Goal: Task Accomplishment & Management: Complete application form

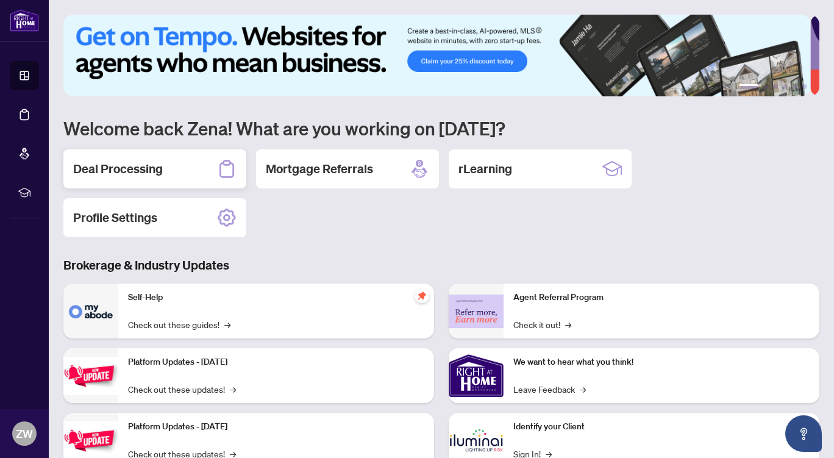
click at [157, 166] on h2 "Deal Processing" at bounding box center [118, 168] width 90 height 17
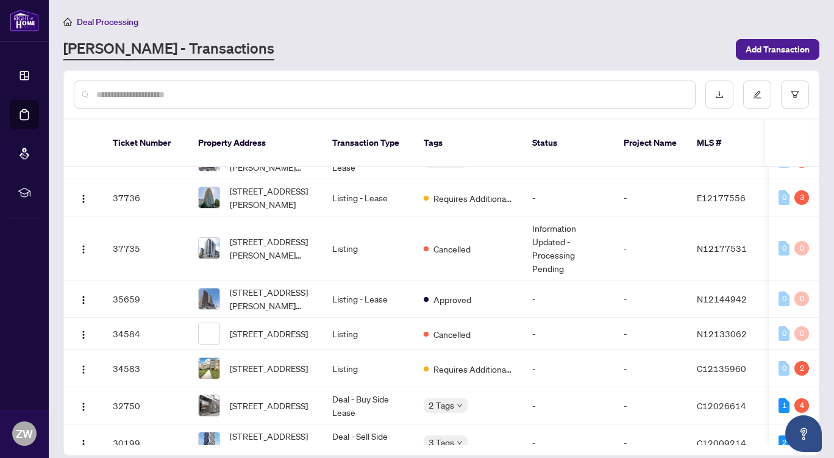
scroll to position [592, 0]
click at [247, 361] on span "[STREET_ADDRESS]" at bounding box center [269, 367] width 78 height 13
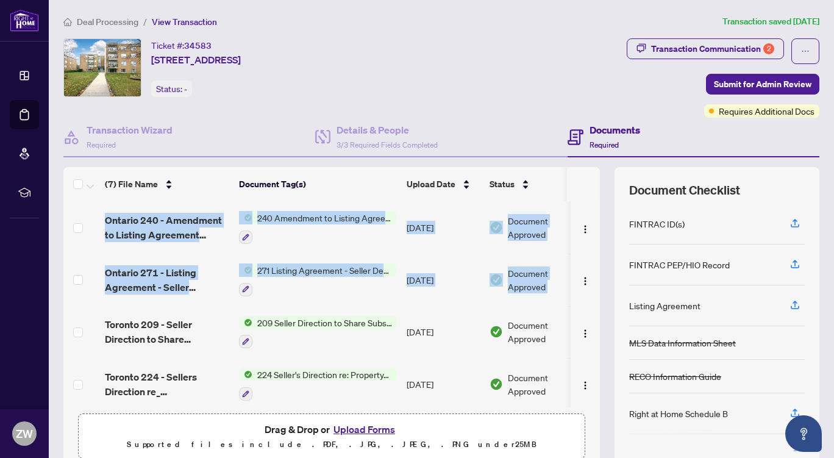
scroll to position [0, 30]
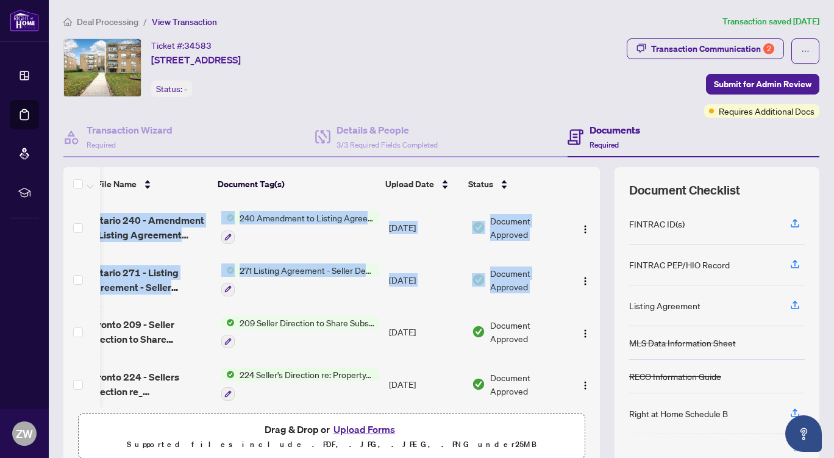
drag, startPoint x: 586, startPoint y: 257, endPoint x: 587, endPoint y: 290, distance: 33.5
click at [587, 290] on div "Ontario 240 - Amendment to Listing Agreement Authority to Offer for Sale Price …" at bounding box center [331, 304] width 536 height 206
click at [595, 421] on div "(7) File Name Document Tag(s) Upload Date Status Ontario 240 - Amendment to Lis…" at bounding box center [441, 316] width 756 height 299
click at [579, 420] on div "(7) File Name Document Tag(s) Upload Date Status Ontario 240 - Amendment to Lis…" at bounding box center [331, 316] width 536 height 299
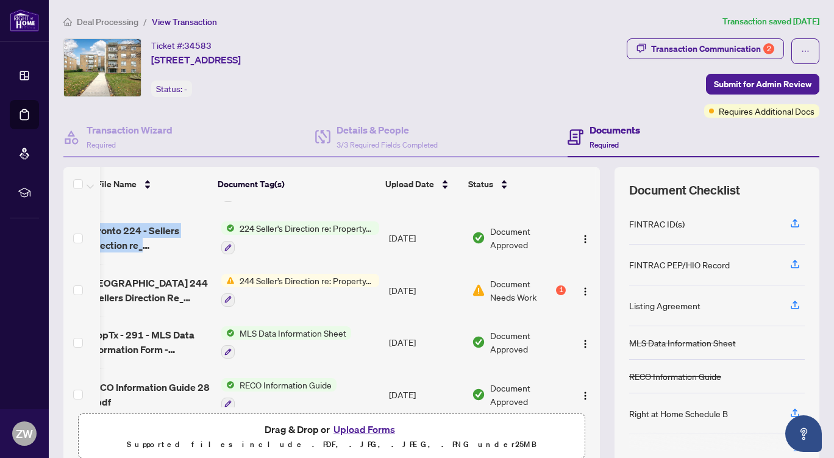
scroll to position [160, 30]
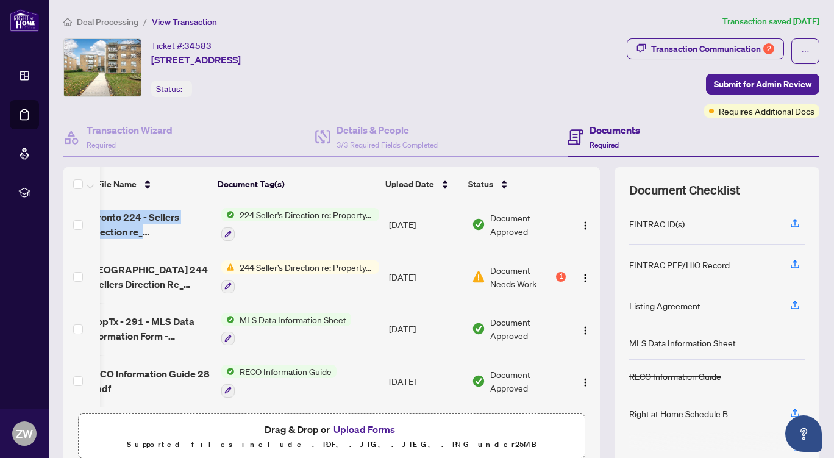
drag, startPoint x: 187, startPoint y: 401, endPoint x: 102, endPoint y: 408, distance: 85.6
click at [102, 408] on div "(7) File Name Document Tag(s) Upload Date Status Ontario 240 - Amendment to Lis…" at bounding box center [331, 316] width 536 height 299
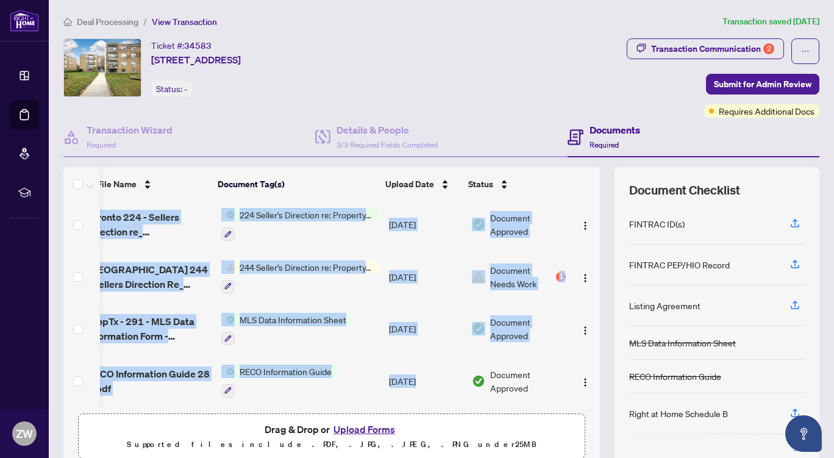
drag, startPoint x: 405, startPoint y: 401, endPoint x: 63, endPoint y: 409, distance: 341.9
click at [65, 411] on div "(7) File Name Document Tag(s) Upload Date Status Ontario 240 - Amendment to Lis…" at bounding box center [331, 316] width 536 height 299
click at [66, 406] on div "(7) File Name Document Tag(s) Upload Date Status Ontario 240 - Amendment to Lis…" at bounding box center [331, 316] width 536 height 299
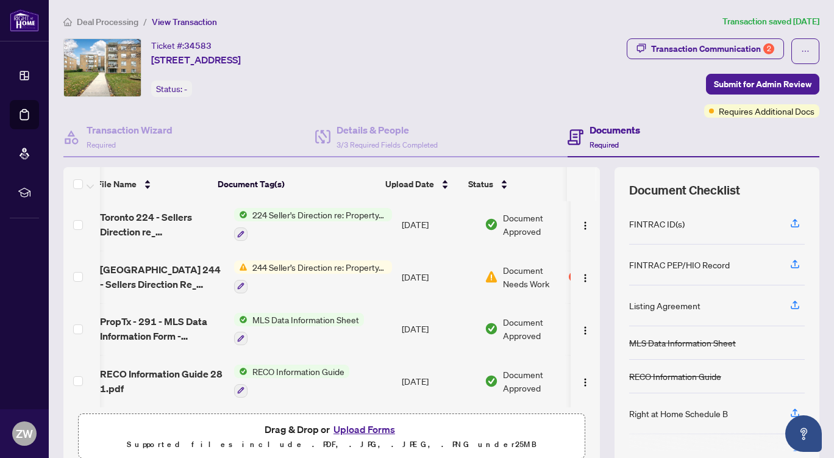
scroll to position [0, 0]
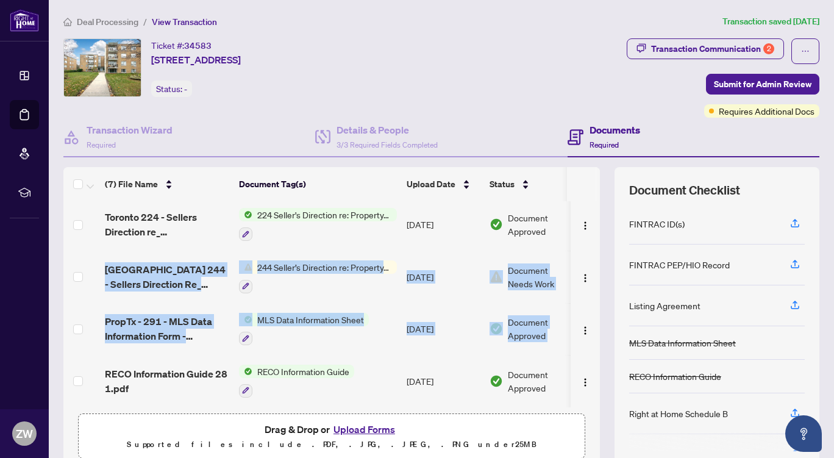
drag, startPoint x: 586, startPoint y: 335, endPoint x: 578, endPoint y: 235, distance: 100.9
click at [578, 235] on tbody "Ontario 240 - Amendment to Listing Agreement Authority to Offer for Sale Price …" at bounding box center [340, 223] width 554 height 365
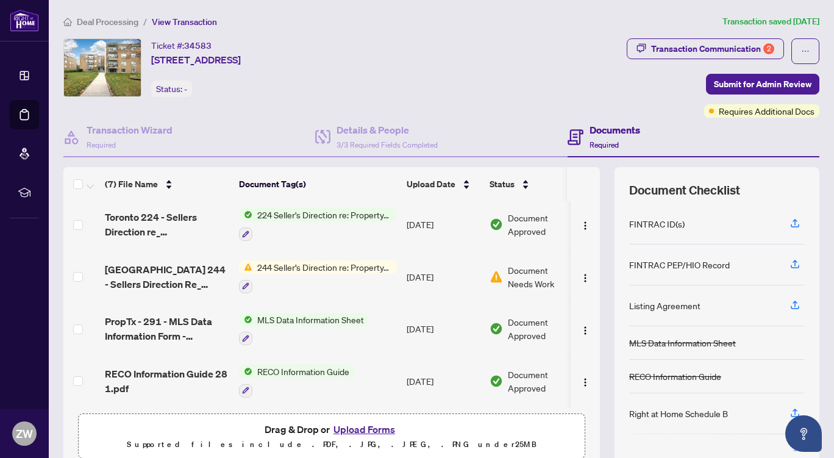
click at [598, 319] on div "(7) File Name Document Tag(s) Upload Date Status Ontario 240 - Amendment to Lis…" at bounding box center [441, 316] width 756 height 299
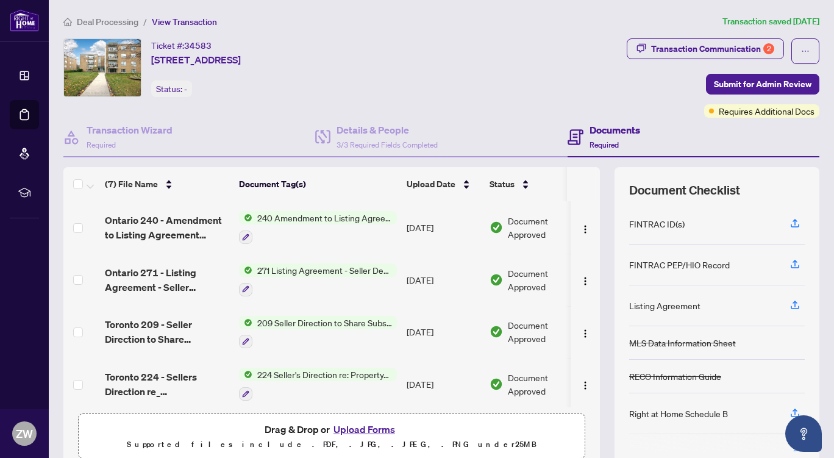
click at [301, 266] on span "271 Listing Agreement - Seller Designated Representation Agreement Authority to…" at bounding box center [324, 269] width 144 height 13
click at [592, 256] on div "(7) File Name Document Tag(s) Upload Date Status Ontario 240 - Amendment to Lis…" at bounding box center [441, 316] width 756 height 299
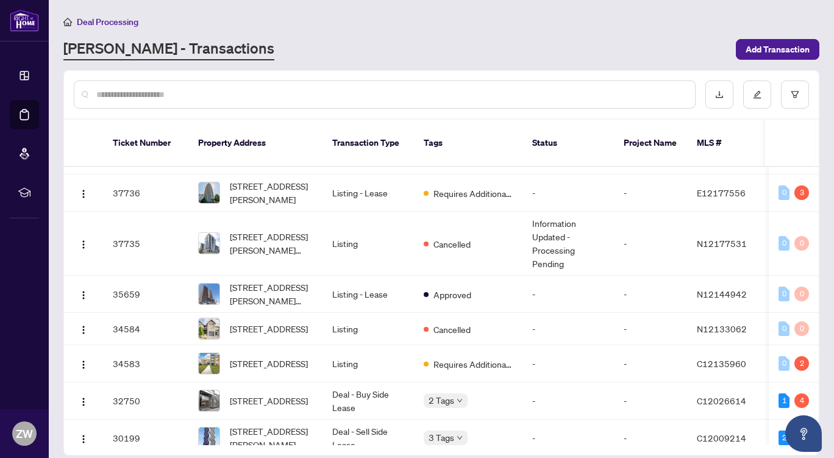
scroll to position [612, 0]
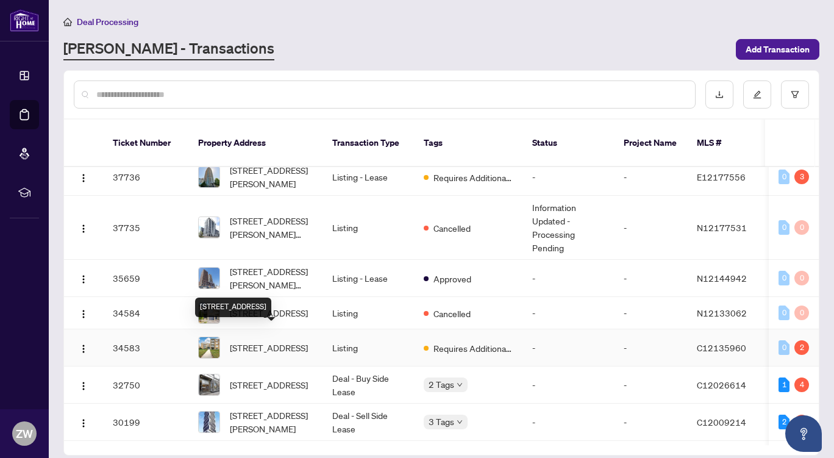
click at [274, 341] on span "[STREET_ADDRESS]" at bounding box center [269, 347] width 78 height 13
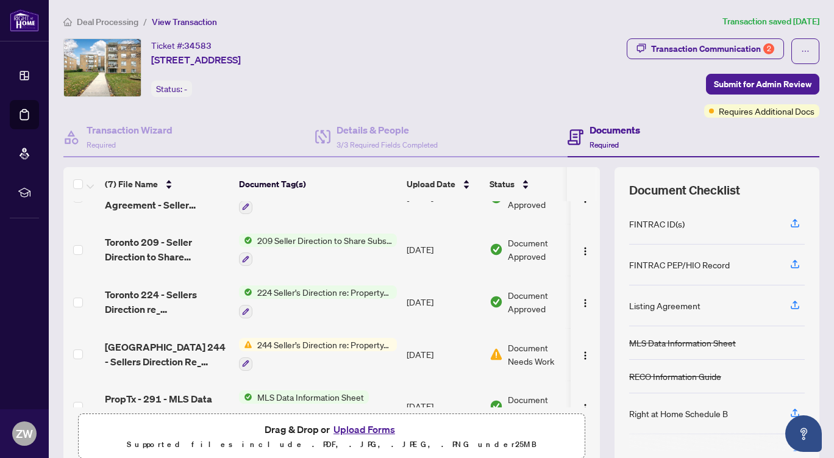
scroll to position [160, 0]
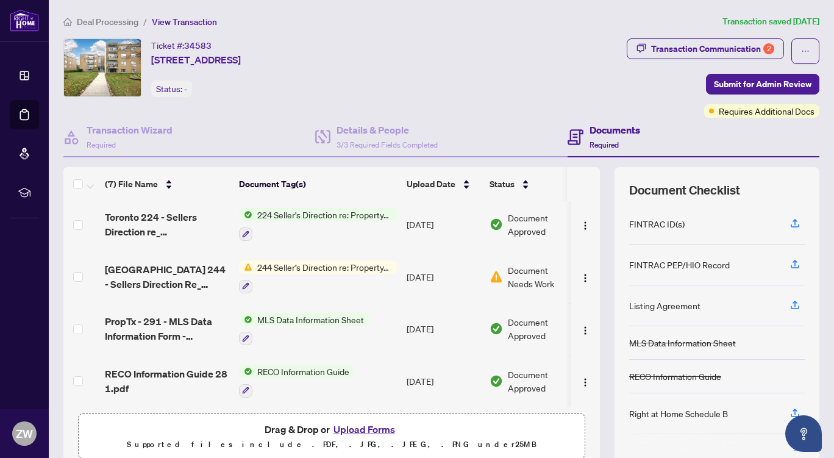
click at [367, 426] on button "Upload Forms" at bounding box center [364, 429] width 69 height 16
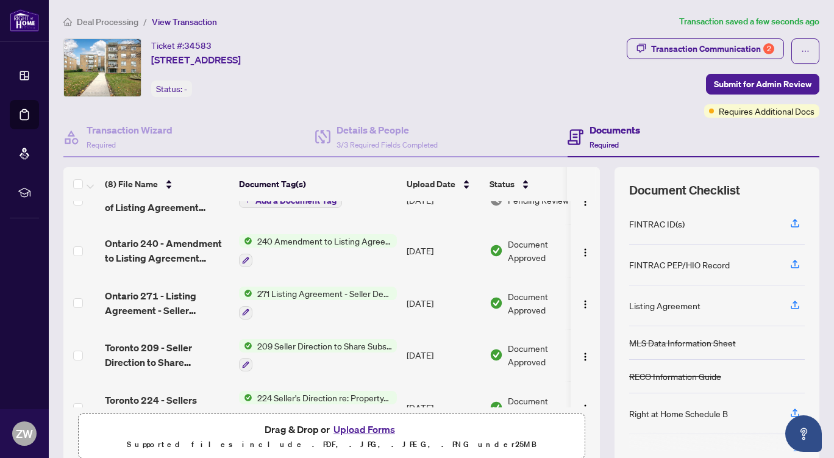
scroll to position [0, 0]
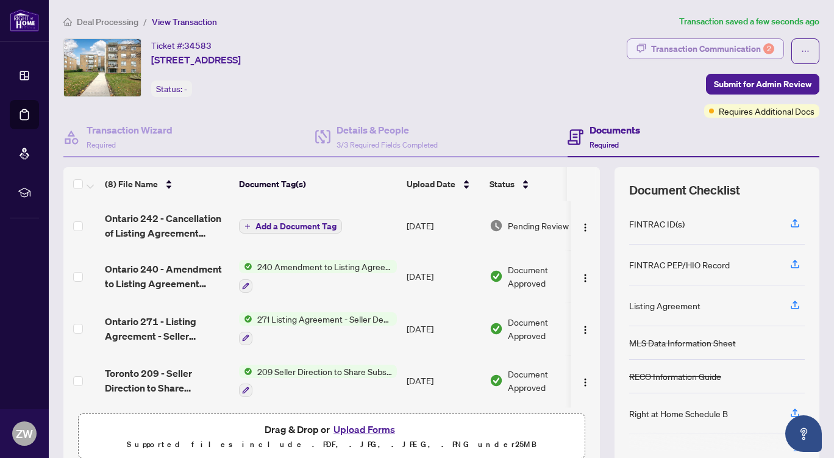
click at [691, 48] on div "Transaction Communication 2" at bounding box center [712, 48] width 123 height 19
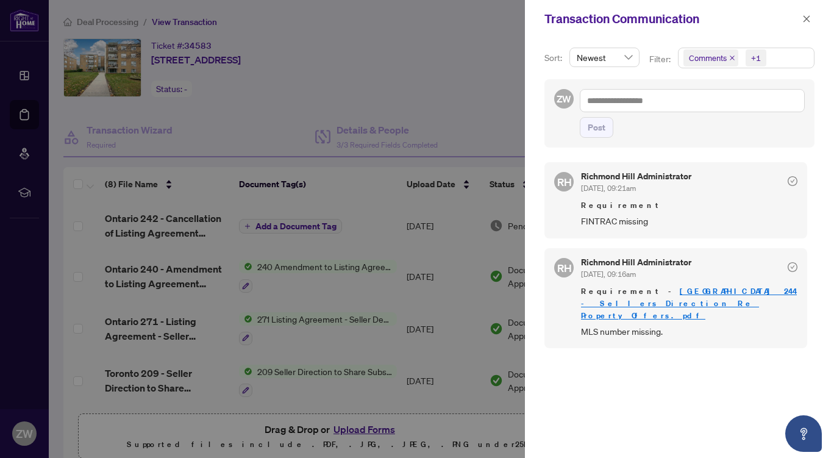
click at [70, 422] on div at bounding box center [417, 229] width 834 height 458
click at [808, 16] on icon "close" at bounding box center [806, 19] width 9 height 9
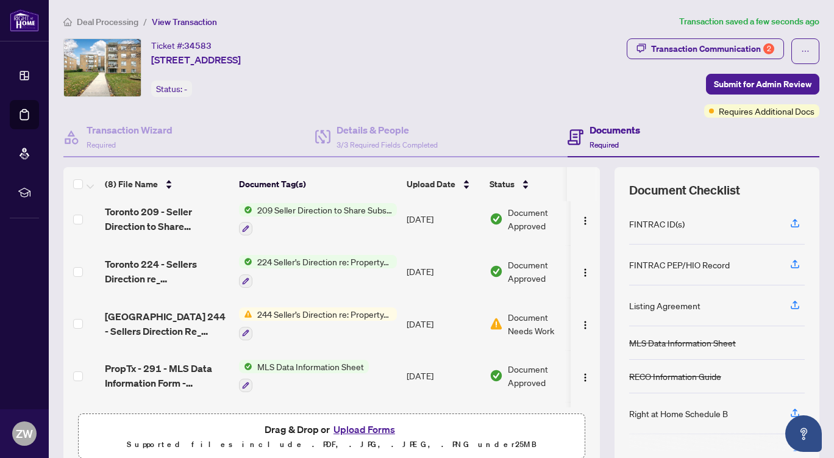
scroll to position [163, 0]
click at [275, 307] on span "244 Seller’s Direction re: Property/Offers" at bounding box center [324, 312] width 144 height 13
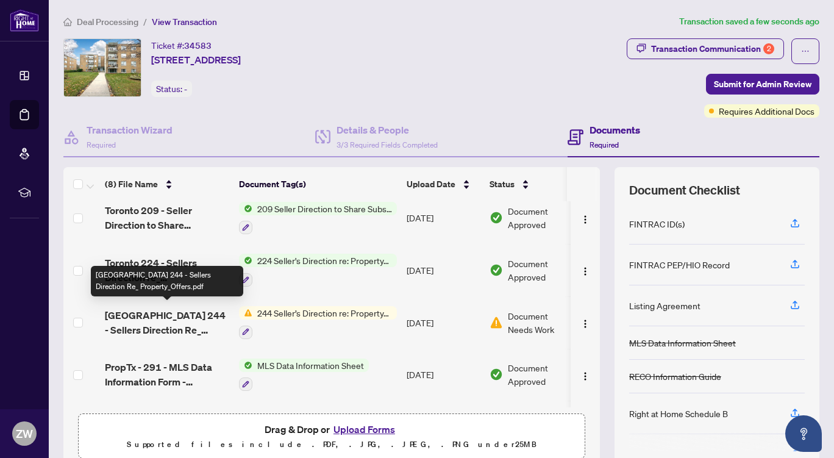
click at [172, 312] on span "[GEOGRAPHIC_DATA] 244 - Sellers Direction Re_ Property_Offers.pdf" at bounding box center [167, 322] width 124 height 29
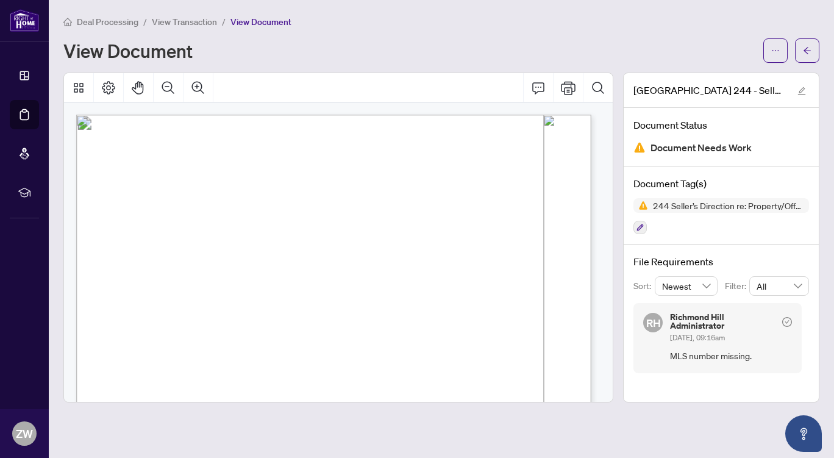
drag, startPoint x: 314, startPoint y: 171, endPoint x: 255, endPoint y: 171, distance: 59.7
click at [152, 171] on span "Form 244" at bounding box center [131, 173] width 41 height 11
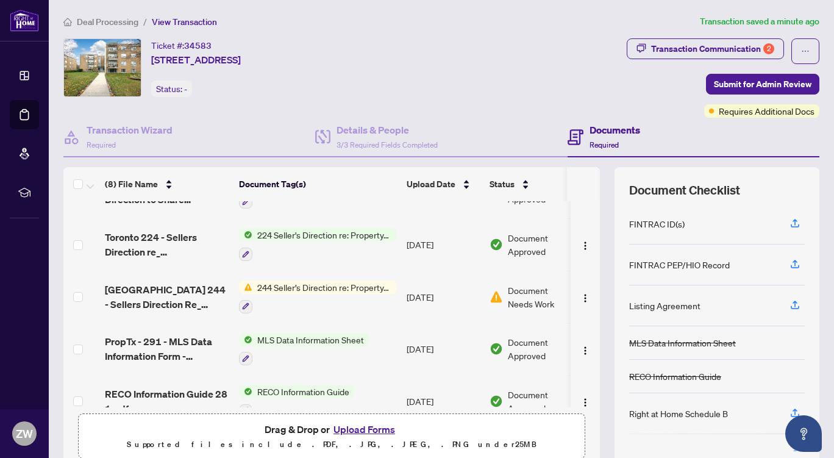
scroll to position [208, 0]
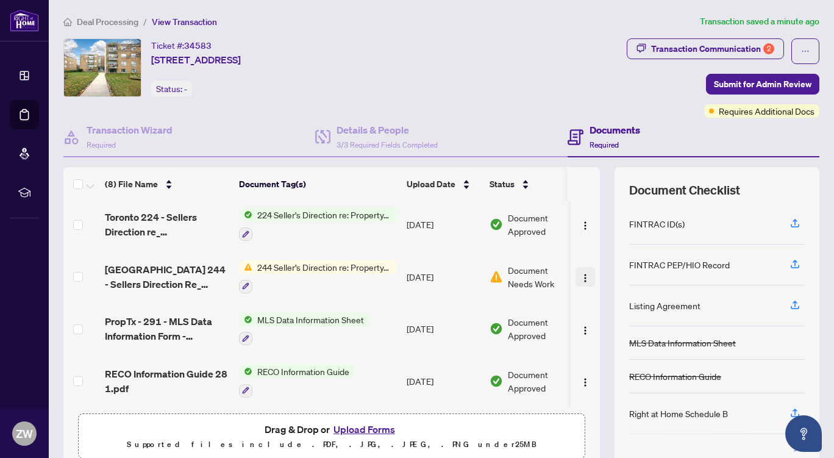
click at [580, 273] on img "button" at bounding box center [585, 278] width 10 height 10
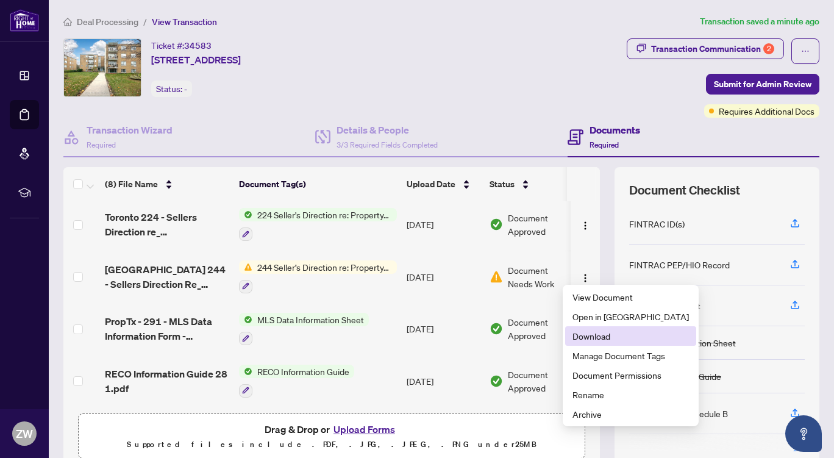
click at [596, 336] on span "Download" at bounding box center [630, 335] width 116 height 13
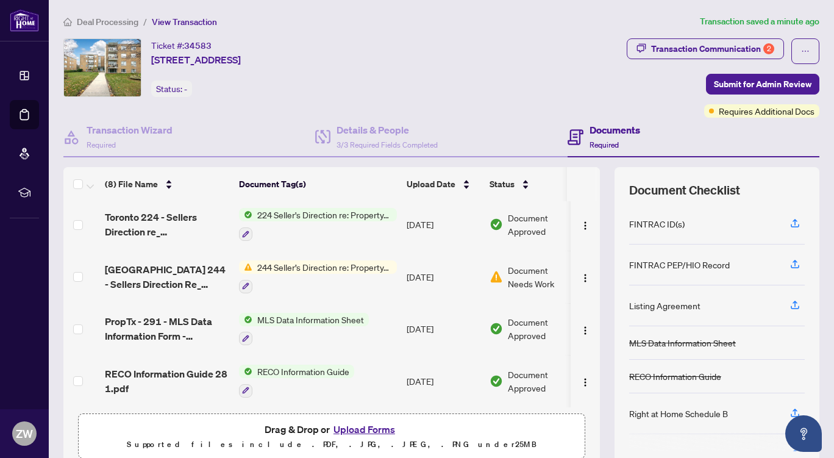
click at [818, 166] on main "Deal Processing / View Transaction Transaction saved a minute ago Ticket #: 345…" at bounding box center [441, 229] width 785 height 458
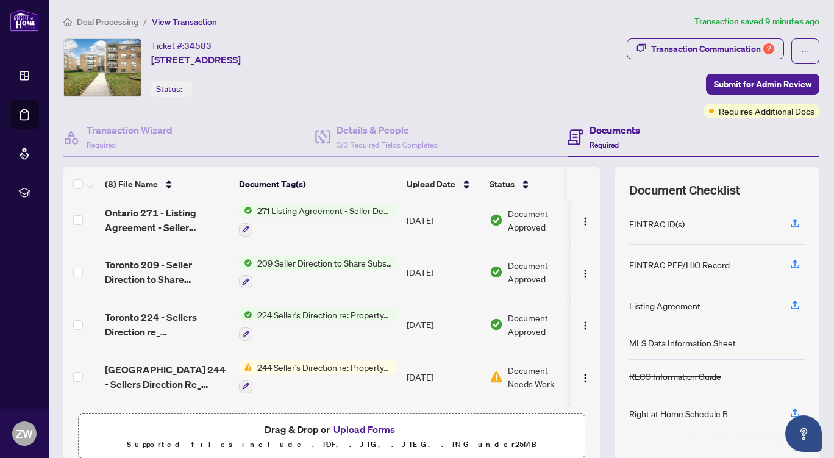
scroll to position [110, 0]
click at [358, 425] on button "Upload Forms" at bounding box center [364, 429] width 69 height 16
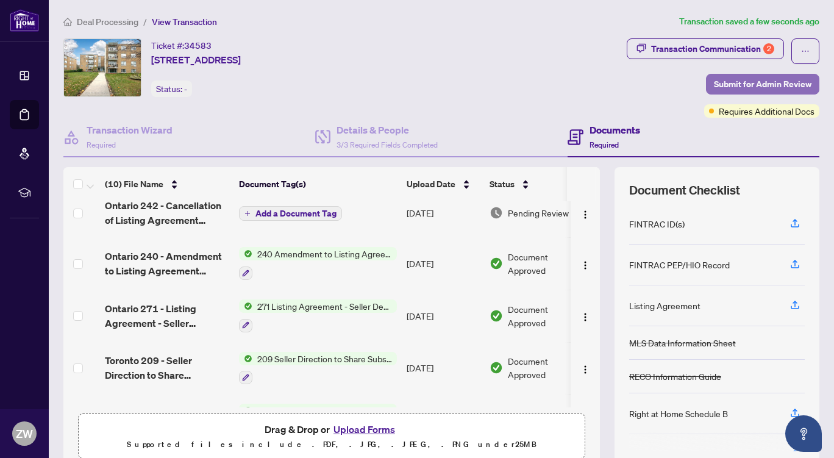
click at [758, 83] on span "Submit for Admin Review" at bounding box center [762, 83] width 97 height 19
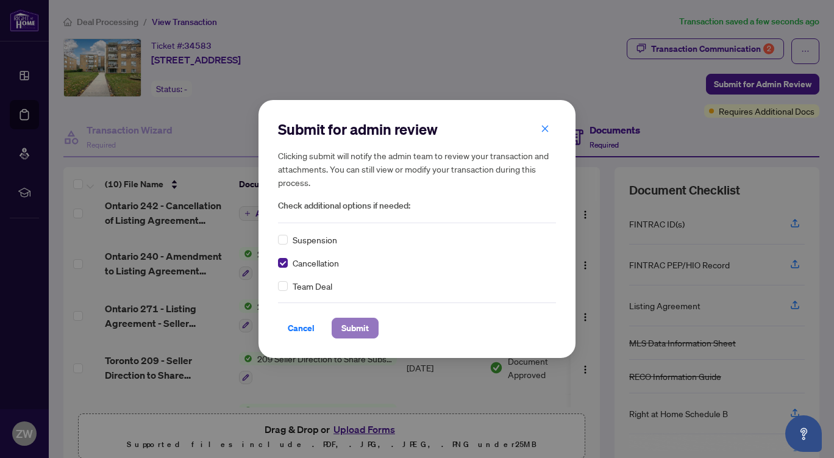
click at [345, 328] on span "Submit" at bounding box center [354, 327] width 27 height 19
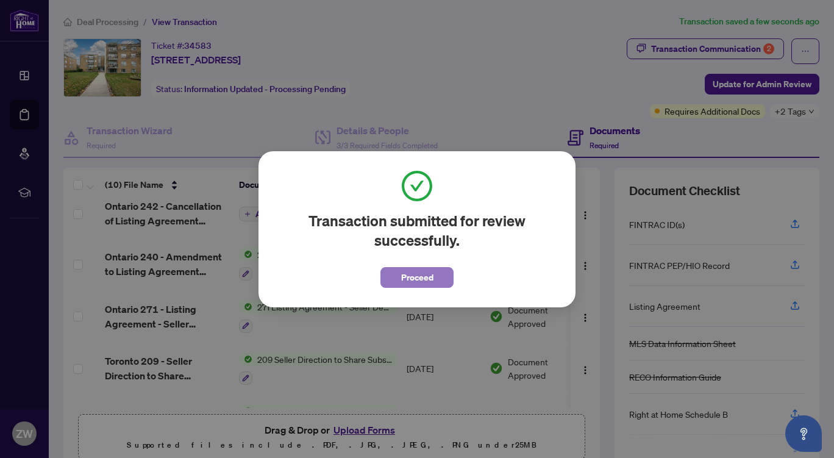
click at [411, 275] on span "Proceed" at bounding box center [417, 276] width 32 height 19
